Goal: Transaction & Acquisition: Purchase product/service

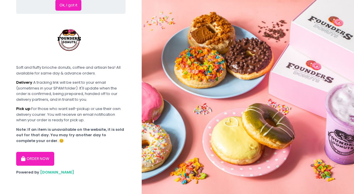
scroll to position [37, 0]
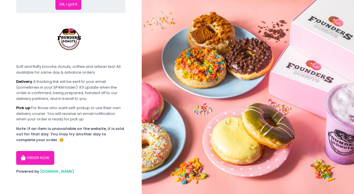
click at [37, 160] on button "ORDER NOW" at bounding box center [35, 158] width 38 height 14
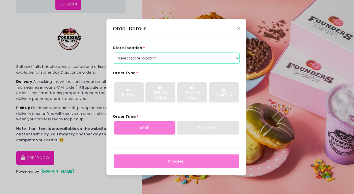
click at [134, 63] on select "Select store location Founders Donuts - [PERSON_NAME] Founders Donuts - SM Suca…" at bounding box center [176, 57] width 127 height 11
click at [113, 52] on select "Select store location Founders Donuts - [PERSON_NAME] Founders Donuts - SM Suca…" at bounding box center [176, 57] width 127 height 11
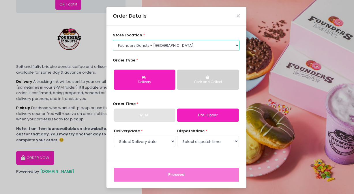
click at [159, 47] on select "Select store location Founders Donuts - [PERSON_NAME] Founders Donuts - SM Suca…" at bounding box center [176, 45] width 127 height 11
select select "689c264487264eb5d46cb708"
click at [113, 40] on select "Select store location Founders Donuts - [PERSON_NAME] Founders Donuts - SM Suca…" at bounding box center [176, 45] width 127 height 11
click at [165, 100] on div "store location * Select store location Founders Donuts - [PERSON_NAME] Founders…" at bounding box center [176, 93] width 140 height 135
click at [190, 83] on div "Click and Collect" at bounding box center [207, 82] width 53 height 5
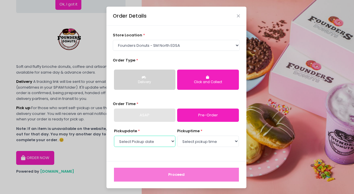
click at [163, 142] on select "Select Pickup date [DATE] [DATE] [DATE] [DATE] [DATE] [DATE] [DATE] [DATE] [DAT…" at bounding box center [144, 141] width 61 height 11
select select "[DATE]"
click at [114, 136] on select "Select Pickup date [DATE] [DATE] [DATE] [DATE] [DATE] [DATE] [DATE] [DATE] [DAT…" at bounding box center [144, 141] width 61 height 11
click at [205, 141] on select "Select pickup time 10:00 AM - 10:30 AM 10:30 AM - 11:00 AM 11:00 AM - 11:30 AM …" at bounding box center [207, 141] width 61 height 11
select select "11:00"
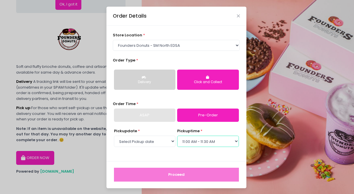
click at [177, 136] on select "Select pickup time 10:00 AM - 10:30 AM 10:30 AM - 11:00 AM 11:00 AM - 11:30 AM …" at bounding box center [207, 141] width 61 height 11
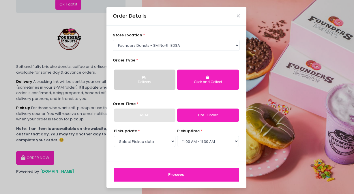
click at [163, 173] on button "Proceed" at bounding box center [176, 175] width 125 height 14
